Goal: Task Accomplishment & Management: Manage account settings

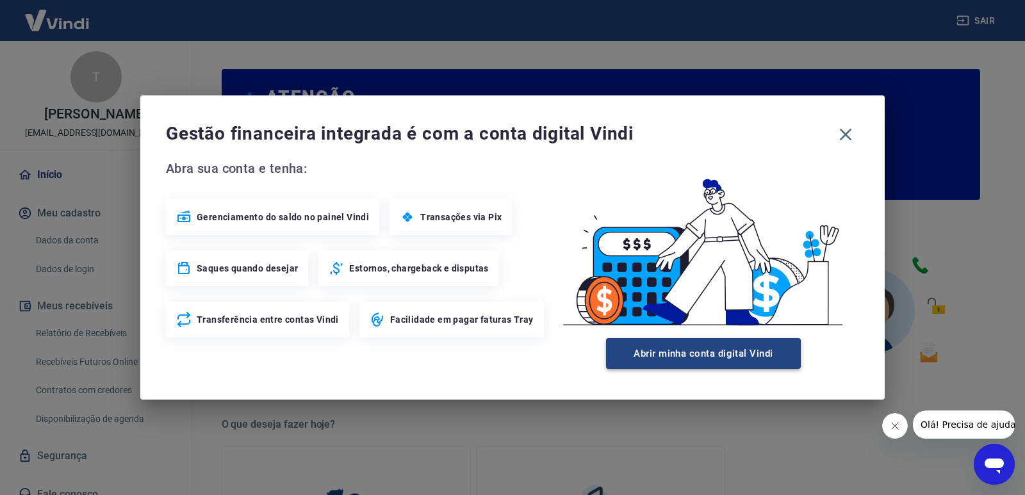
click at [699, 351] on button "Abrir minha conta digital Vindi" at bounding box center [703, 353] width 195 height 31
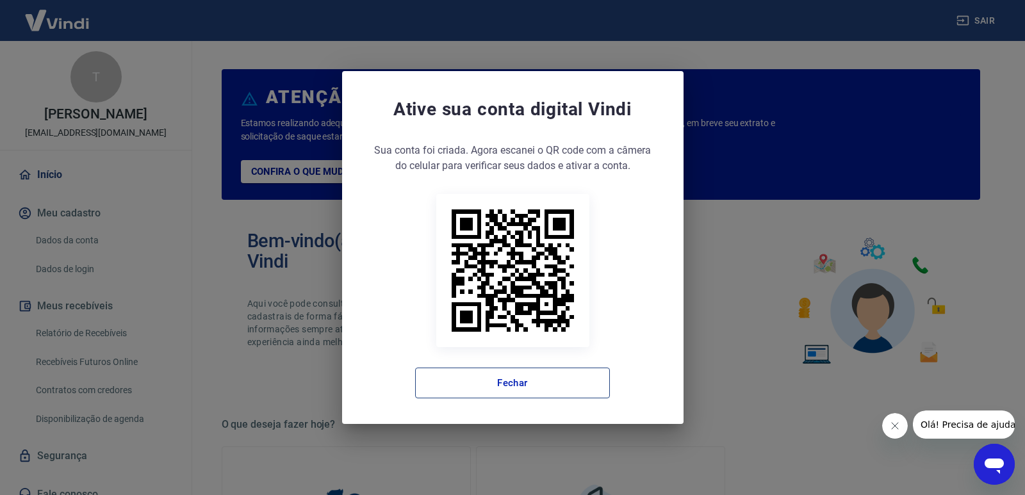
click at [525, 375] on button "Fechar" at bounding box center [512, 383] width 195 height 31
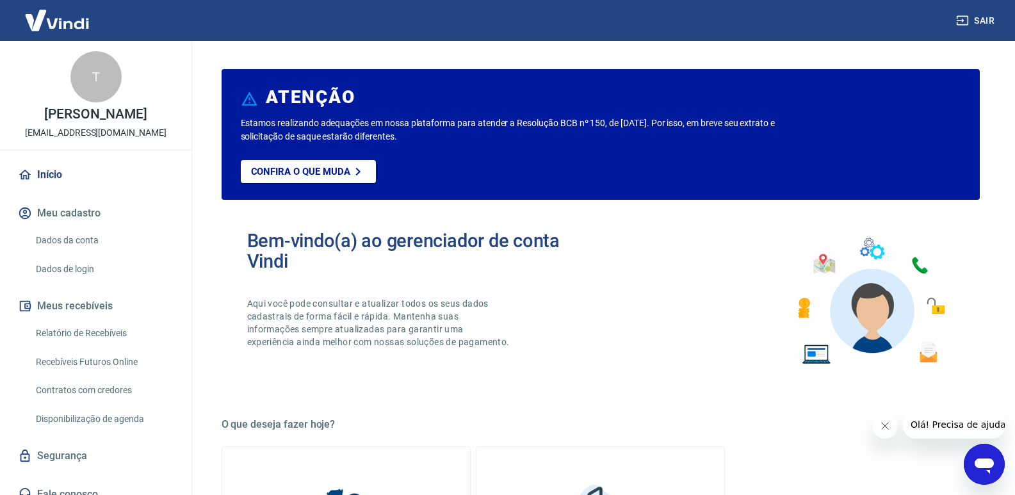
click at [97, 336] on link "Relatório de Recebíveis" at bounding box center [103, 333] width 145 height 26
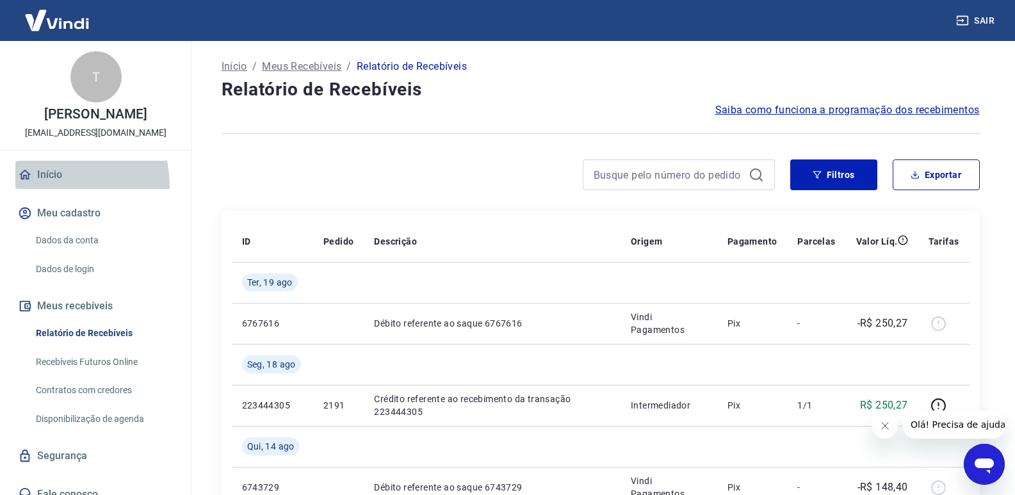
click at [51, 189] on link "Início" at bounding box center [95, 175] width 161 height 28
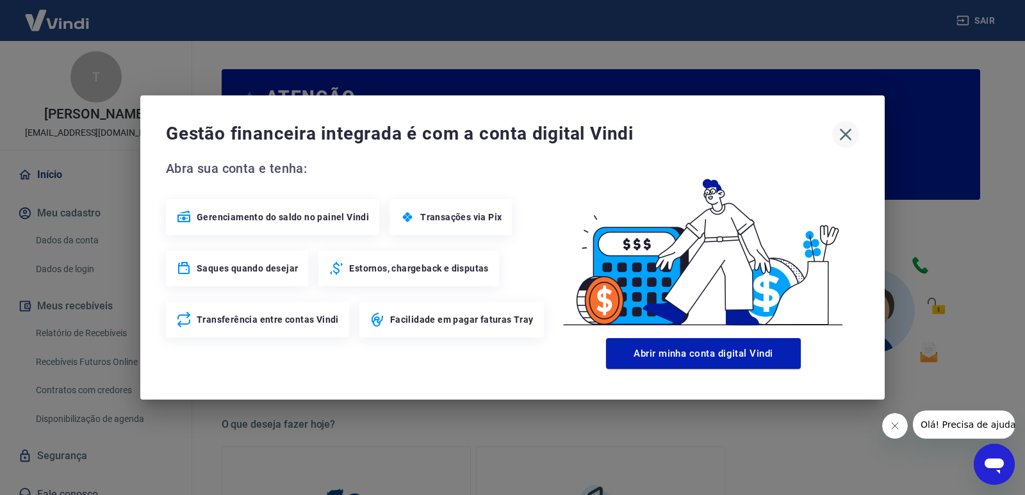
click at [852, 140] on icon "button" at bounding box center [845, 134] width 20 height 20
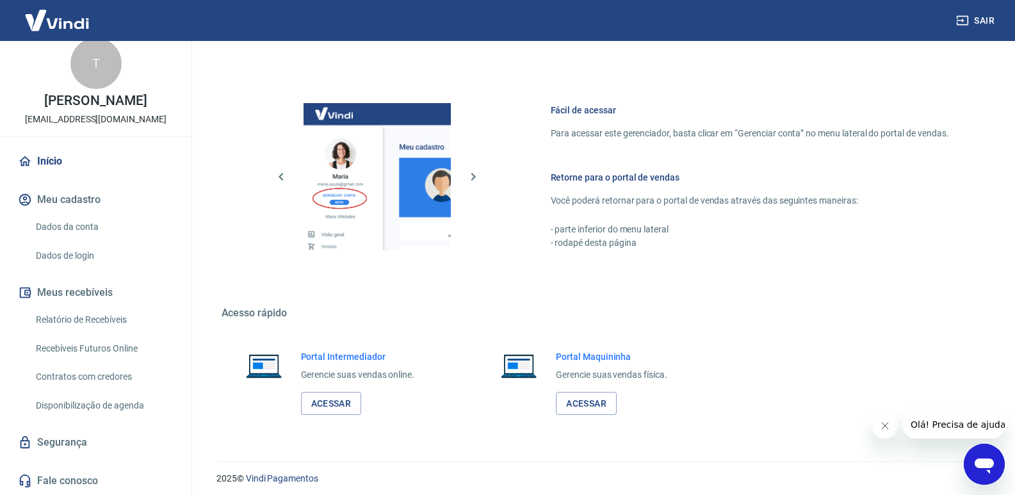
scroll to position [636, 0]
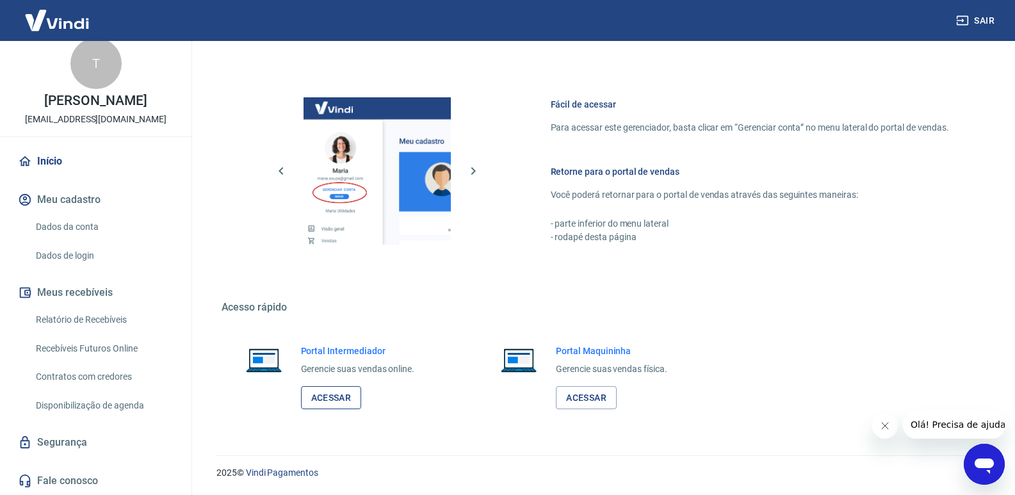
click at [330, 402] on link "Acessar" at bounding box center [331, 398] width 61 height 24
click at [981, 20] on button "Sair" at bounding box center [977, 21] width 46 height 24
